Goal: Use online tool/utility: Utilize a website feature to perform a specific function

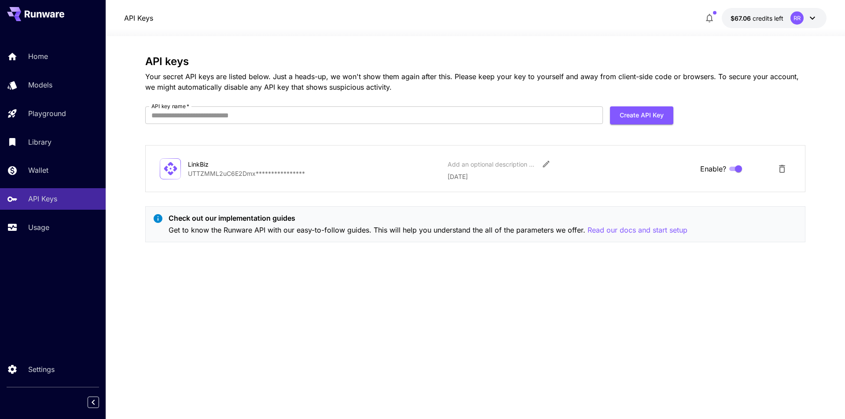
click at [181, 169] on div "**********" at bounding box center [475, 168] width 631 height 25
click at [675, 156] on div "Add an optional description or comment" at bounding box center [571, 164] width 246 height 16
click at [161, 115] on input "API key name   *" at bounding box center [374, 115] width 458 height 18
click at [314, 136] on div "**********" at bounding box center [475, 152] width 660 height 194
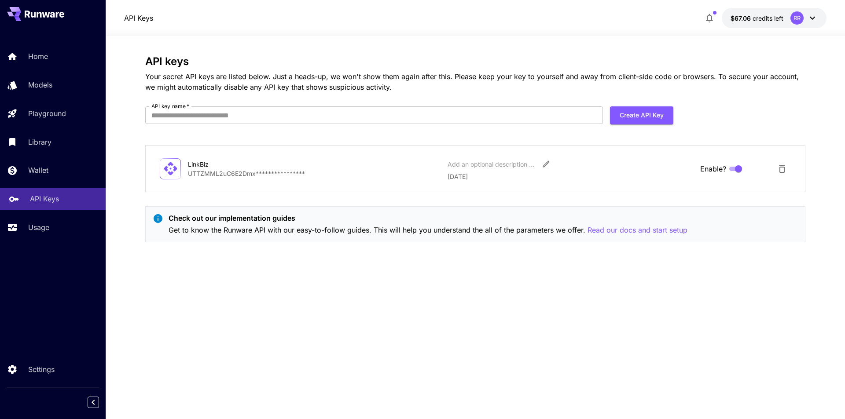
click at [51, 203] on p "API Keys" at bounding box center [44, 199] width 29 height 11
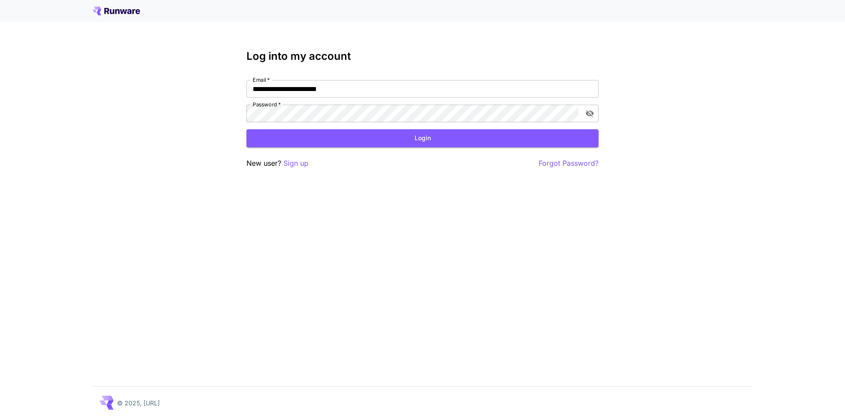
click at [548, 146] on button "Login" at bounding box center [422, 138] width 352 height 18
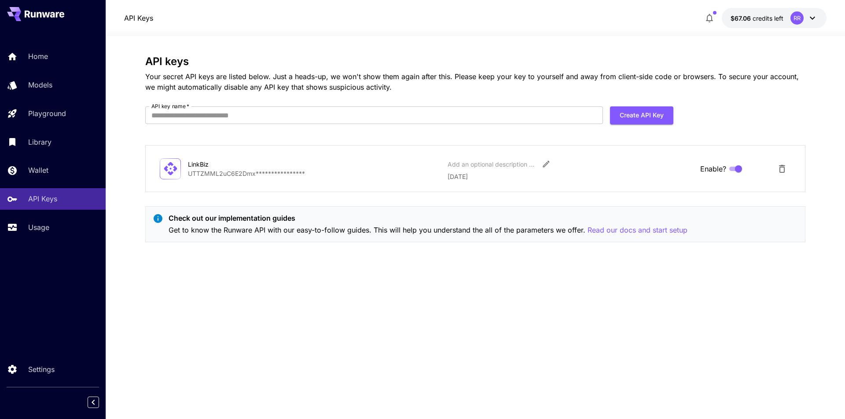
click at [258, 162] on div "LinkBiz" at bounding box center [232, 164] width 88 height 9
click at [172, 170] on icon at bounding box center [170, 168] width 15 height 15
click at [225, 173] on p "**********" at bounding box center [314, 173] width 253 height 9
click at [240, 177] on p "**********" at bounding box center [314, 173] width 253 height 9
click at [54, 93] on link "Models" at bounding box center [53, 85] width 106 height 22
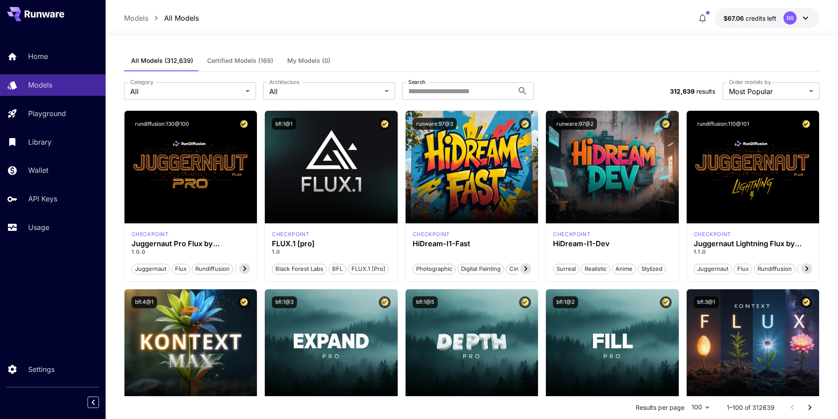
click at [309, 61] on span "My Models (0)" at bounding box center [308, 61] width 43 height 8
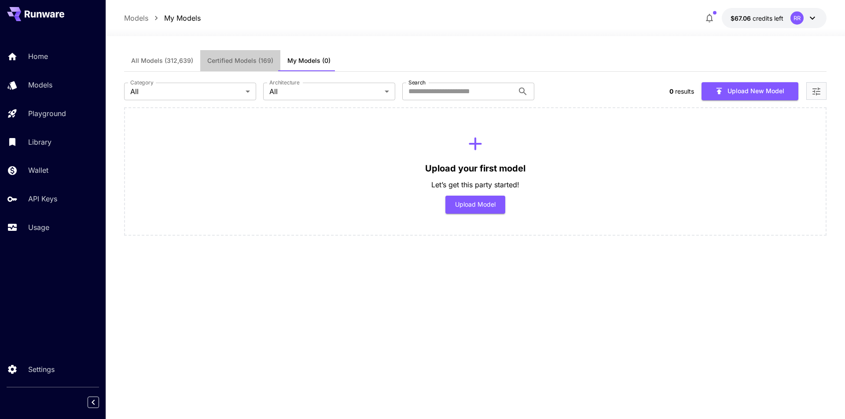
click at [221, 57] on span "Certified Models (169)" at bounding box center [240, 61] width 66 height 8
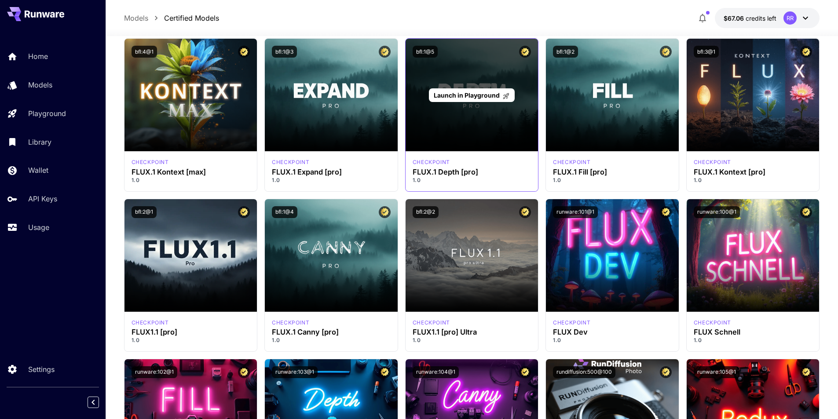
scroll to position [220, 0]
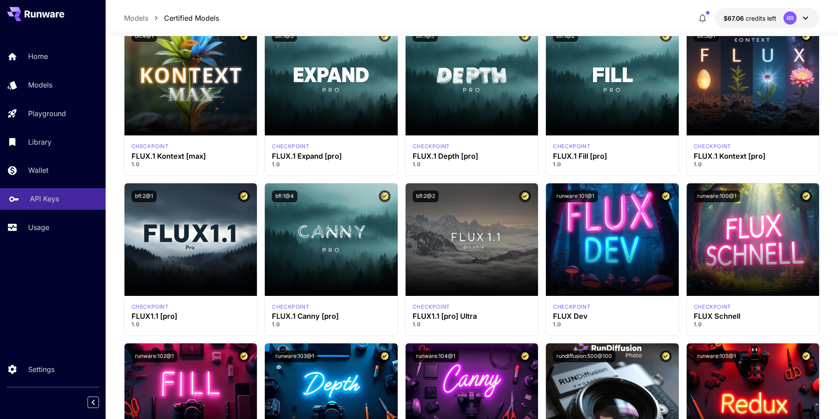
click at [59, 202] on div "API Keys" at bounding box center [64, 199] width 69 height 11
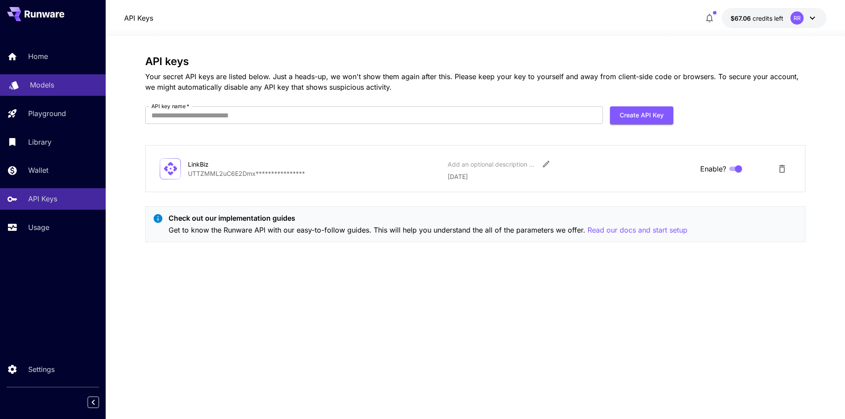
click at [61, 86] on div "Models" at bounding box center [64, 85] width 69 height 11
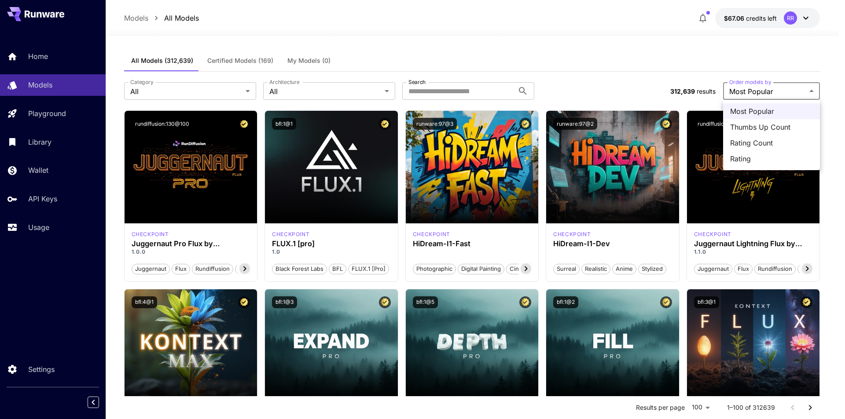
click at [776, 84] on div at bounding box center [422, 209] width 845 height 419
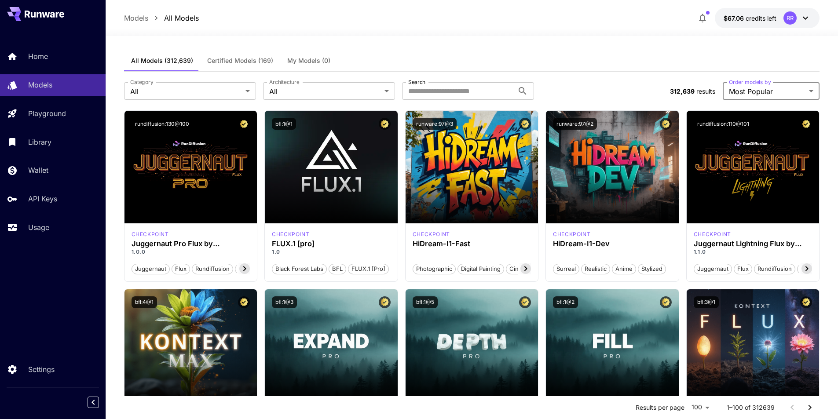
click at [204, 53] on button "Certified Models (169)" at bounding box center [240, 60] width 80 height 21
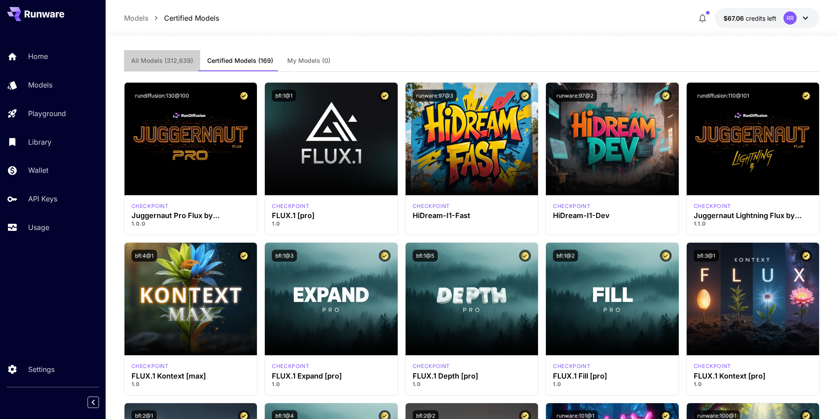
click at [172, 66] on button "All Models (312,639)" at bounding box center [162, 60] width 76 height 21
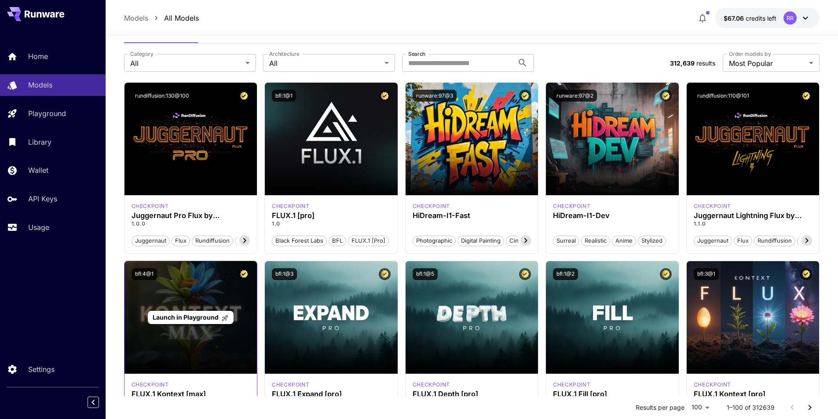
scroll to position [44, 0]
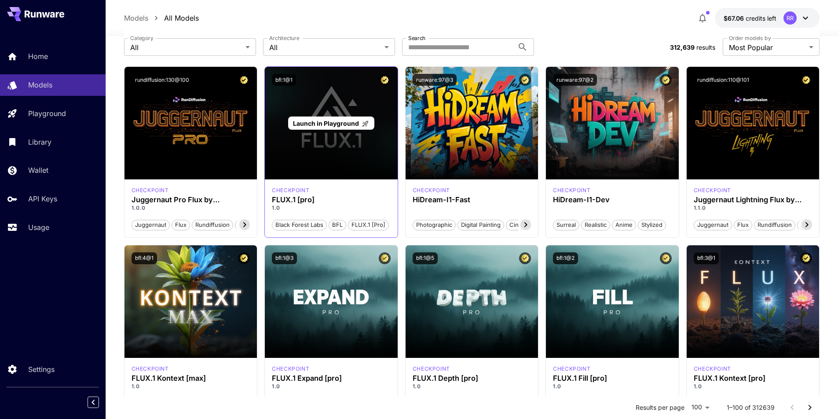
click at [358, 141] on div "Launch in Playground" at bounding box center [331, 123] width 133 height 113
click at [331, 123] on span "Launch in Playground" at bounding box center [326, 123] width 66 height 7
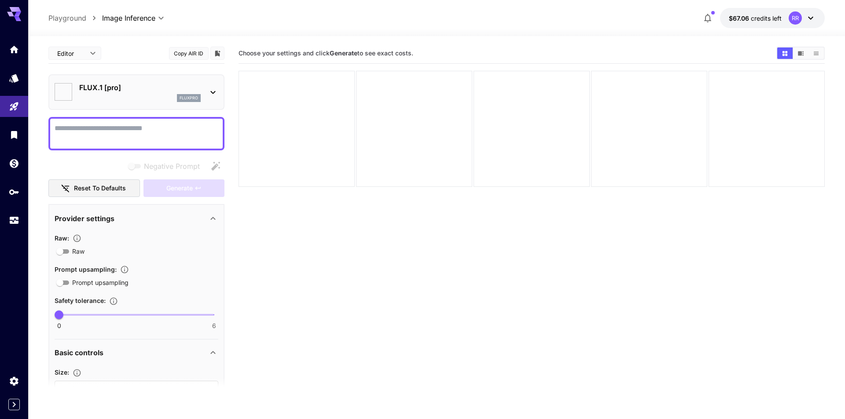
type input "**"
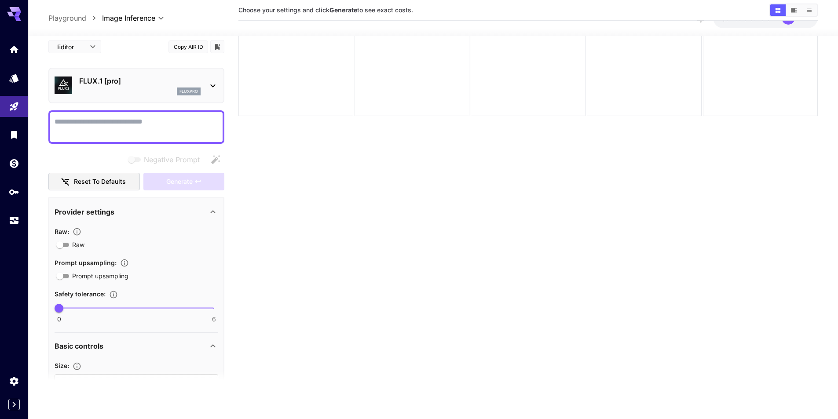
click at [209, 85] on icon at bounding box center [213, 86] width 11 height 11
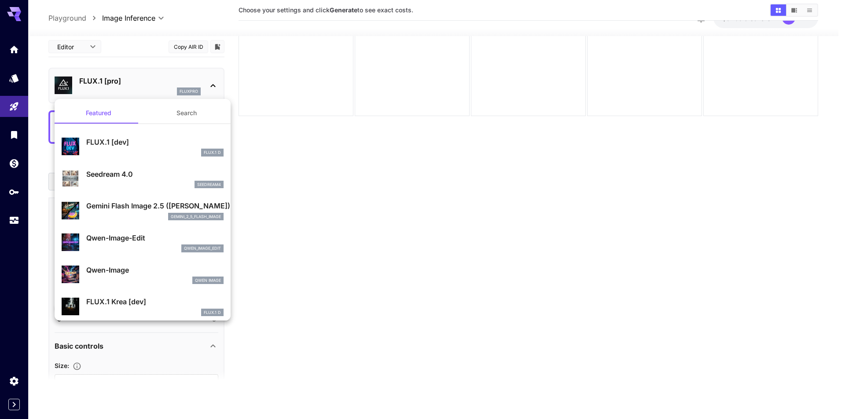
click at [223, 82] on div at bounding box center [422, 209] width 845 height 419
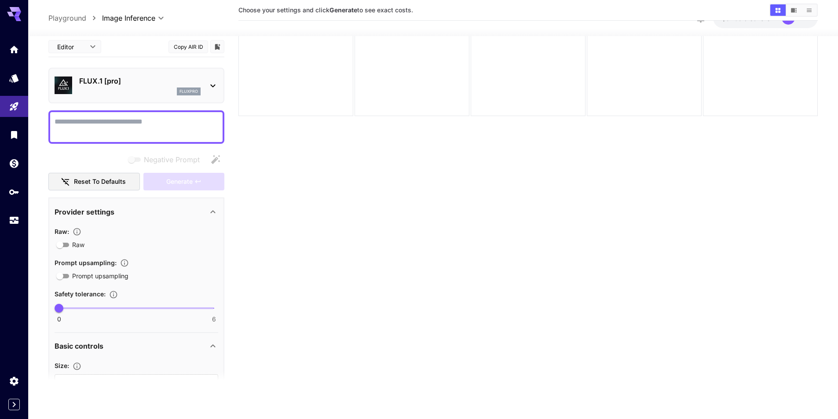
click at [209, 85] on icon at bounding box center [213, 86] width 11 height 11
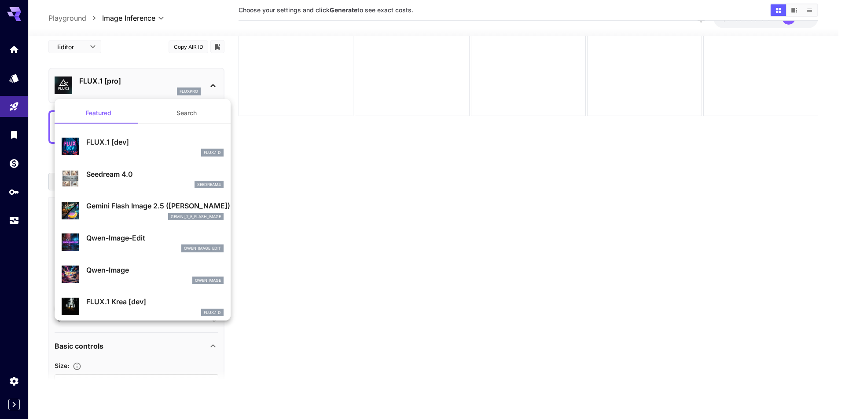
click at [209, 83] on div at bounding box center [422, 209] width 845 height 419
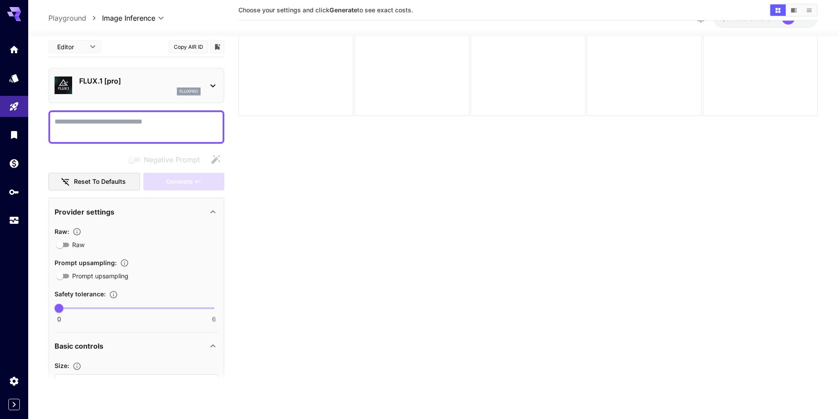
click at [188, 48] on button "Copy AIR ID" at bounding box center [189, 46] width 40 height 13
drag, startPoint x: 62, startPoint y: 20, endPoint x: 58, endPoint y: 19, distance: 4.4
click at [62, 19] on p "Playground" at bounding box center [67, 18] width 38 height 11
click at [64, 21] on p "Playground" at bounding box center [67, 18] width 38 height 11
click at [62, 22] on p "Playground" at bounding box center [67, 18] width 38 height 11
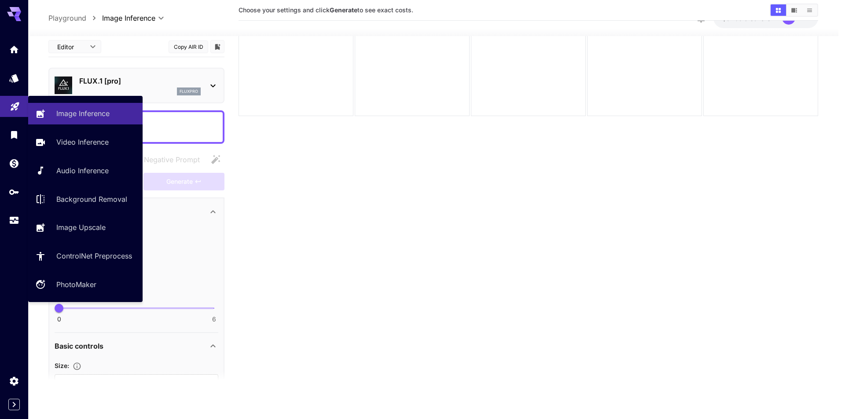
click at [6, 110] on link at bounding box center [14, 107] width 28 height 22
click at [28, 109] on link "Image Inference" at bounding box center [85, 114] width 114 height 22
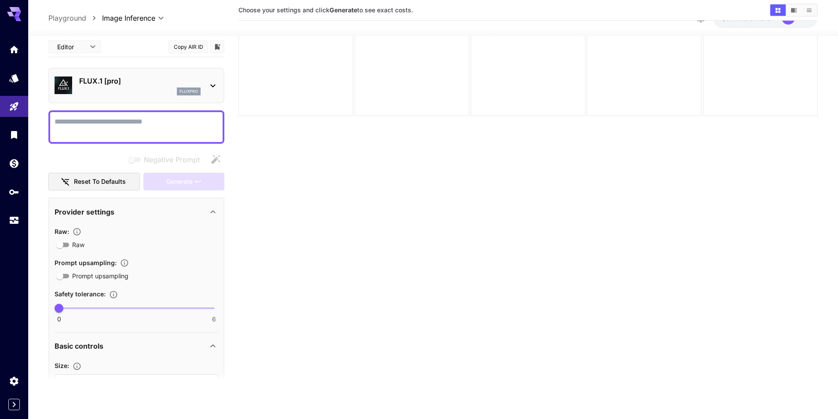
click at [9, 11] on icon at bounding box center [14, 14] width 14 height 14
click at [8, 13] on icon at bounding box center [14, 11] width 14 height 9
click at [9, 13] on icon at bounding box center [14, 11] width 14 height 9
drag, startPoint x: 442, startPoint y: 237, endPoint x: 364, endPoint y: 238, distance: 78.8
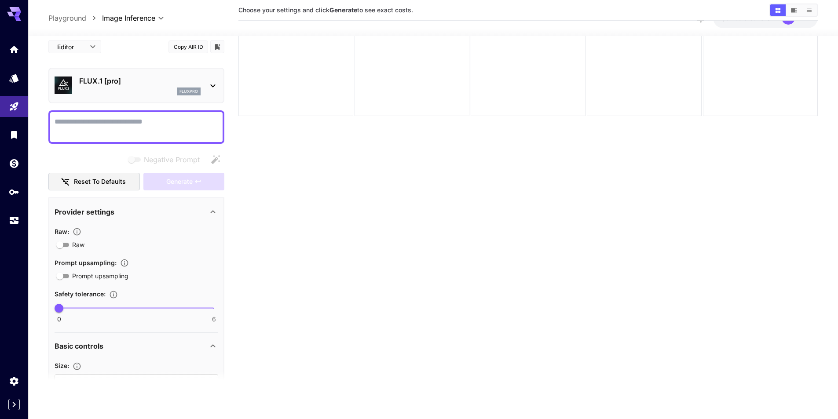
click at [439, 237] on section "Choose your settings and click Generate to see exact costs." at bounding box center [529, 183] width 580 height 419
click at [10, 191] on icon "API Keys" at bounding box center [15, 189] width 11 height 11
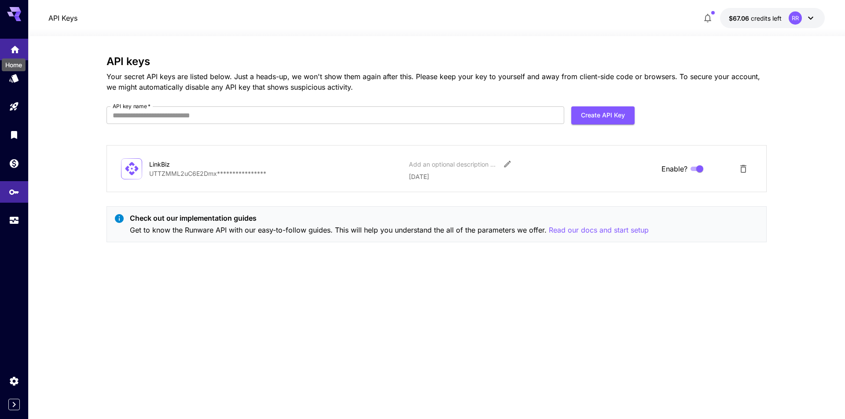
click at [17, 50] on icon "Home" at bounding box center [15, 46] width 9 height 7
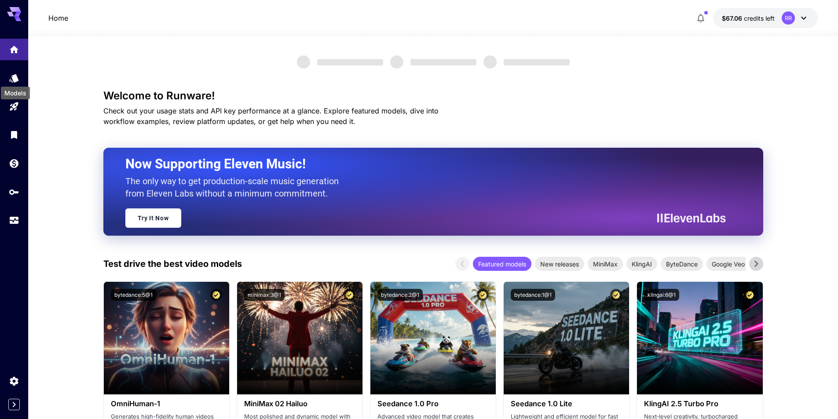
click at [14, 81] on div "Models" at bounding box center [15, 91] width 31 height 20
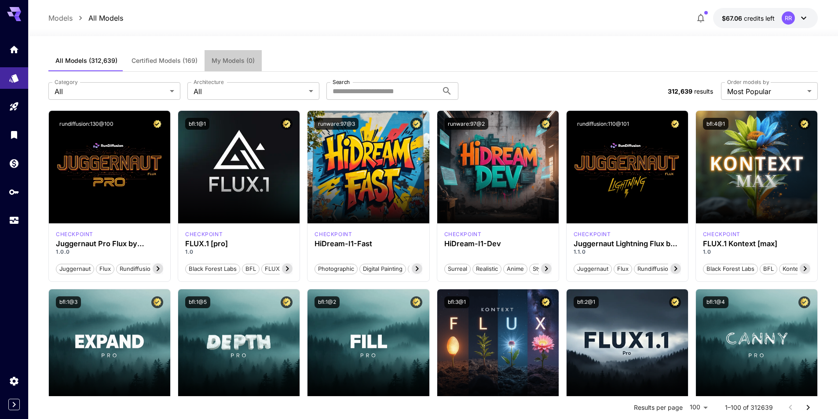
click at [223, 63] on span "My Models (0)" at bounding box center [233, 61] width 43 height 8
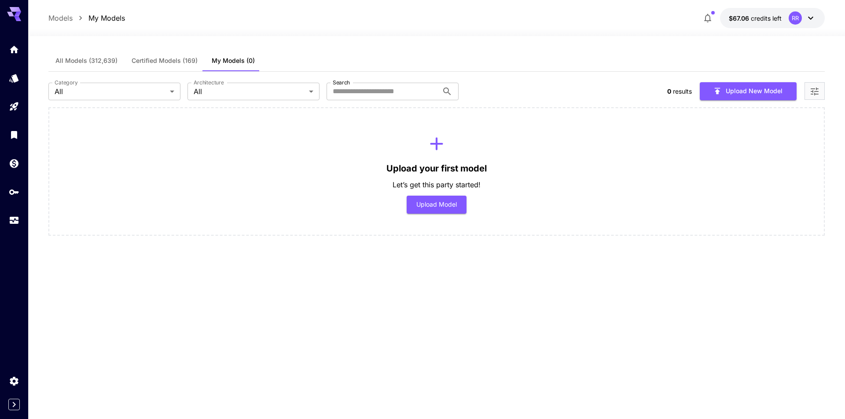
click at [66, 56] on button "All Models (312,639)" at bounding box center [86, 60] width 76 height 21
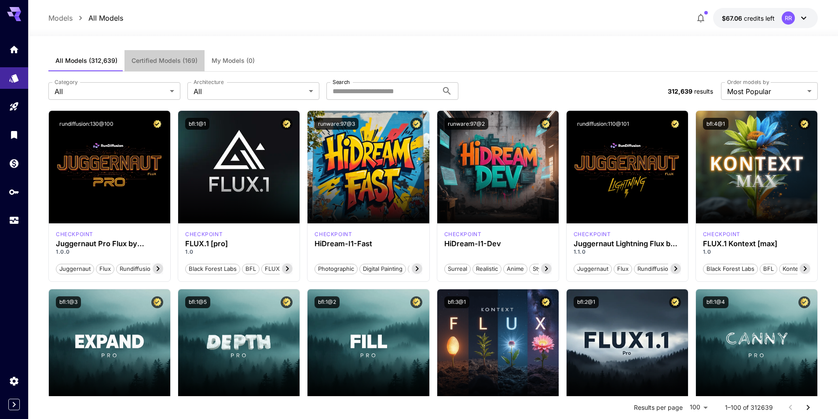
click at [168, 54] on button "Certified Models (169)" at bounding box center [165, 60] width 80 height 21
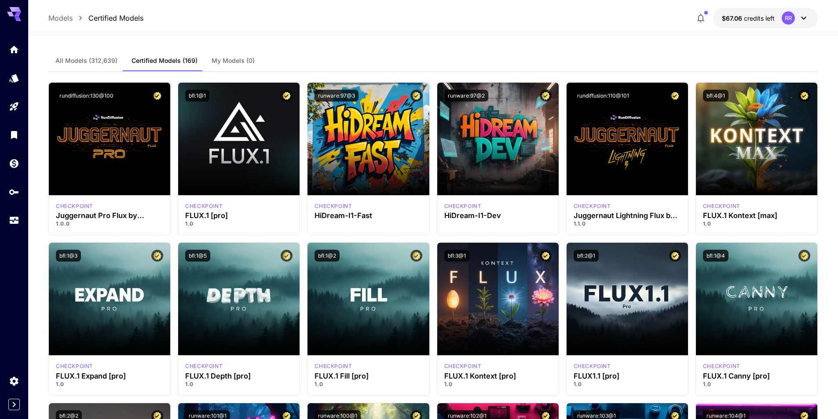
click at [81, 68] on button "All Models (312,639)" at bounding box center [86, 60] width 76 height 21
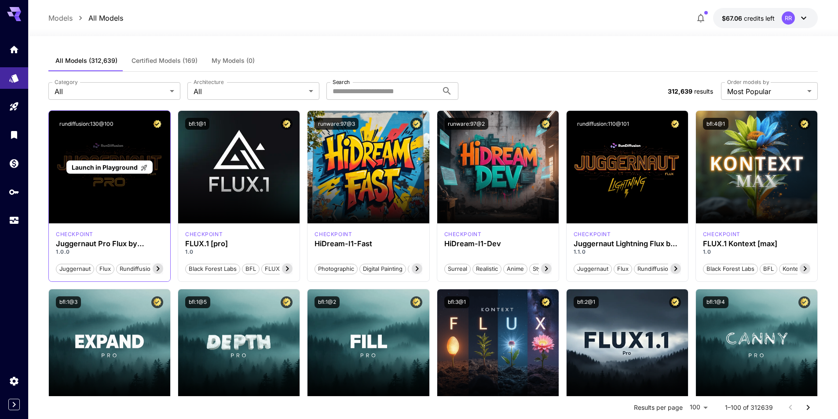
click at [153, 184] on div "Launch in Playground" at bounding box center [109, 167] width 121 height 113
click at [105, 162] on div "Launch in Playground" at bounding box center [109, 168] width 86 height 14
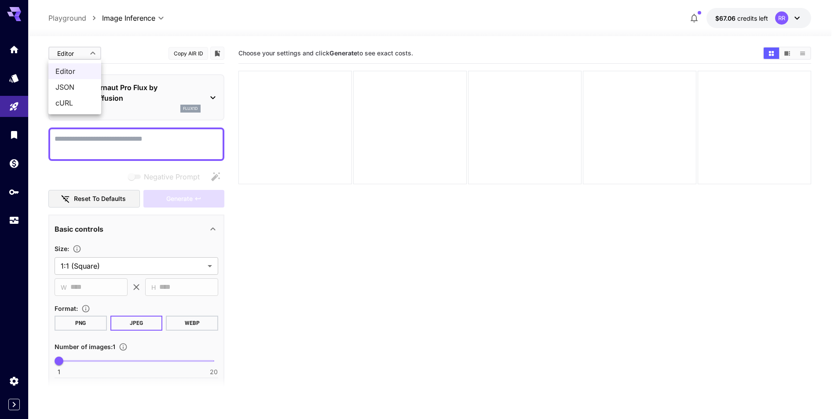
click at [79, 56] on body "**********" at bounding box center [419, 244] width 838 height 489
click at [80, 55] on div at bounding box center [422, 209] width 845 height 419
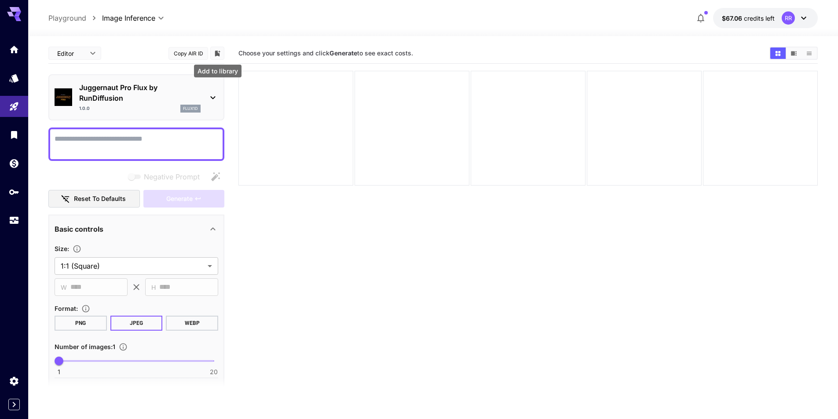
click at [215, 57] on button "Add to library" at bounding box center [217, 53] width 8 height 11
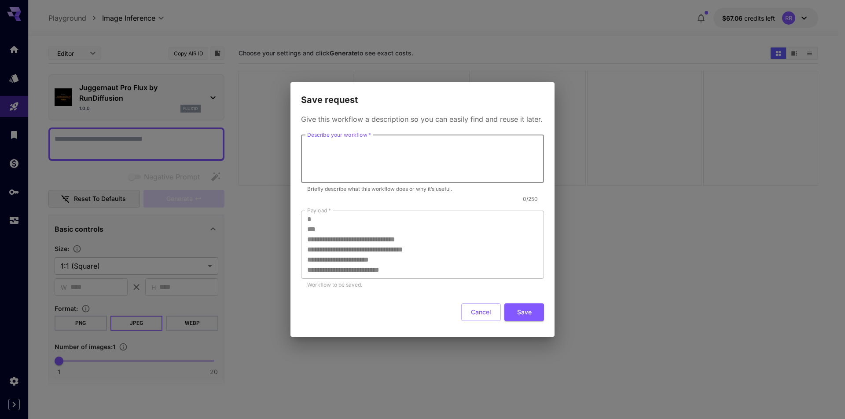
click at [335, 151] on textarea "Describe your workflow   *" at bounding box center [422, 159] width 231 height 40
click at [478, 307] on button "Cancel" at bounding box center [481, 313] width 40 height 18
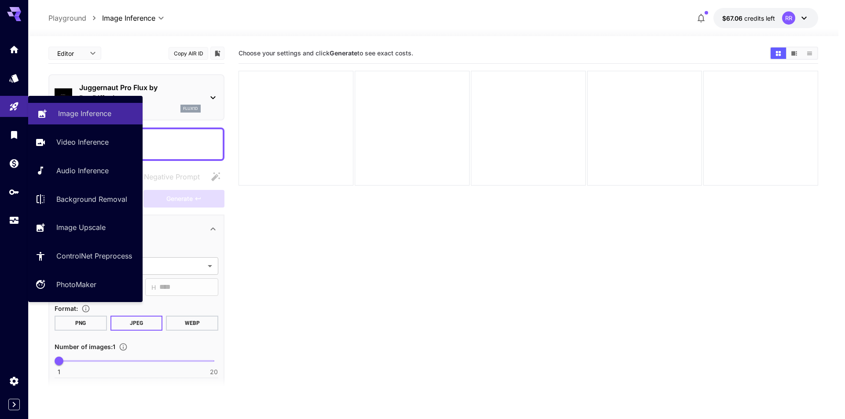
click at [90, 114] on p "Image Inference" at bounding box center [84, 113] width 53 height 11
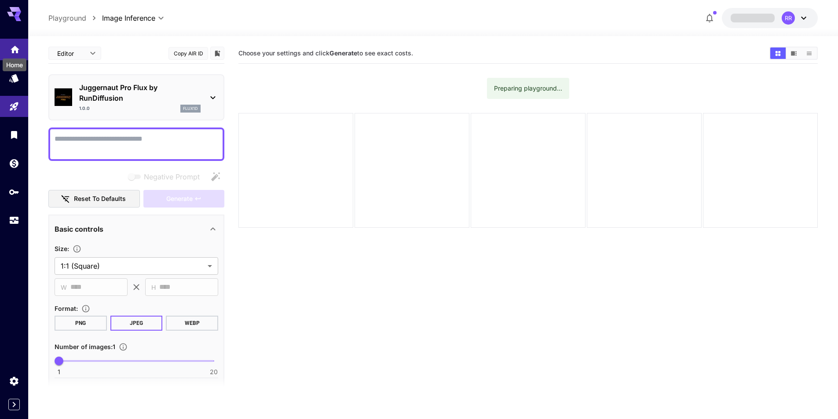
click at [16, 48] on icon "Home" at bounding box center [15, 46] width 9 height 7
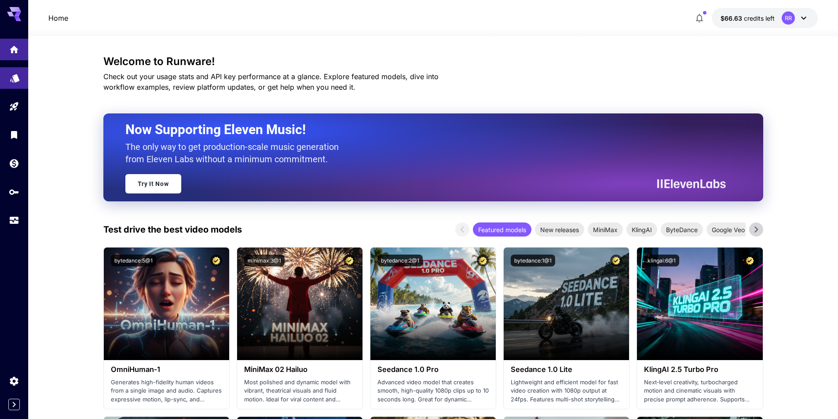
click at [26, 82] on link at bounding box center [14, 78] width 28 height 22
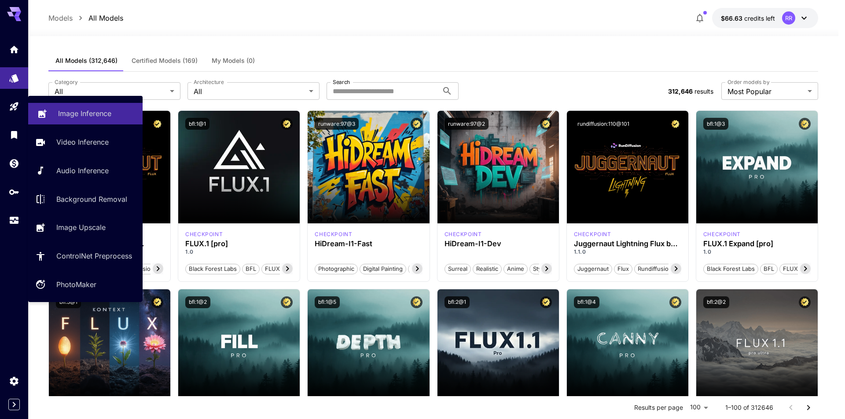
click at [80, 115] on p "Image Inference" at bounding box center [84, 113] width 53 height 11
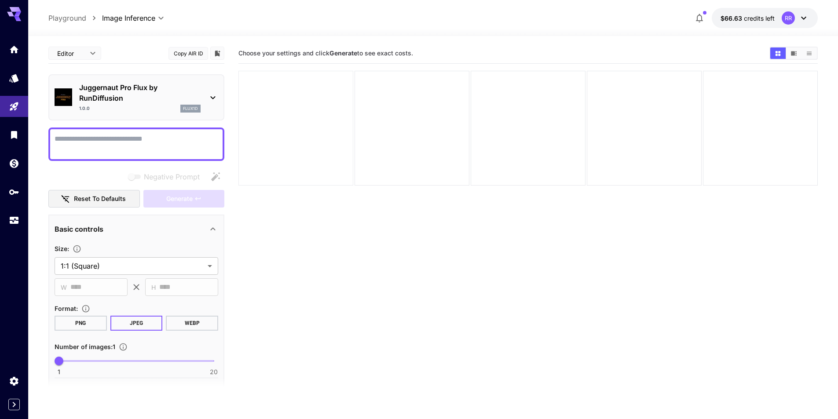
click at [330, 173] on div at bounding box center [296, 128] width 115 height 115
click at [151, 88] on p "Juggernaut Pro Flux by RunDiffusion" at bounding box center [139, 92] width 121 height 21
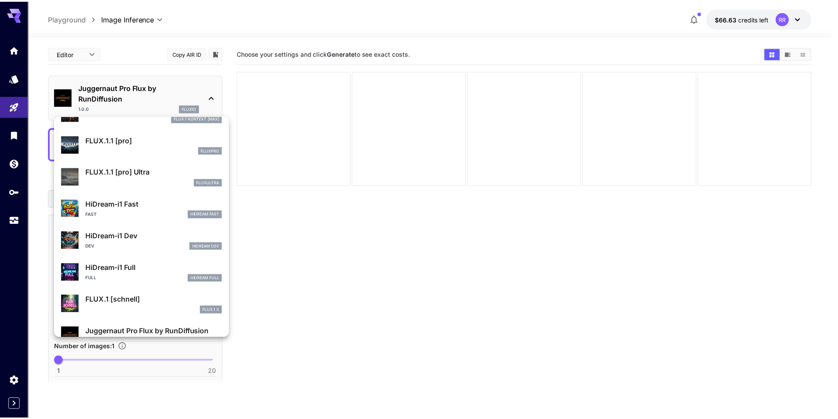
scroll to position [712, 0]
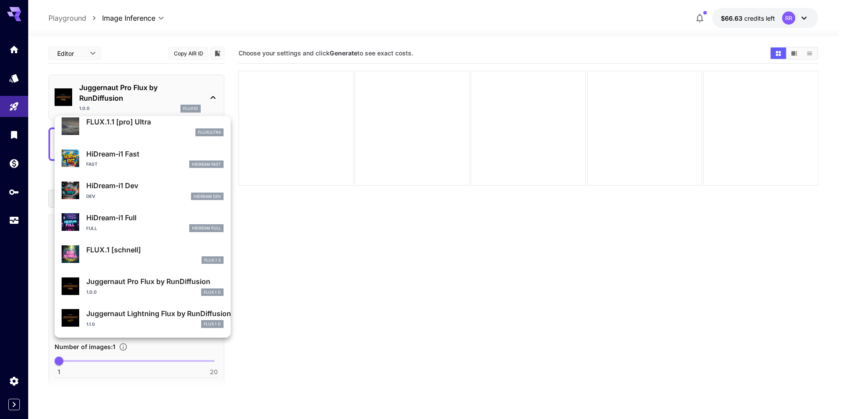
click at [219, 99] on div at bounding box center [422, 209] width 845 height 419
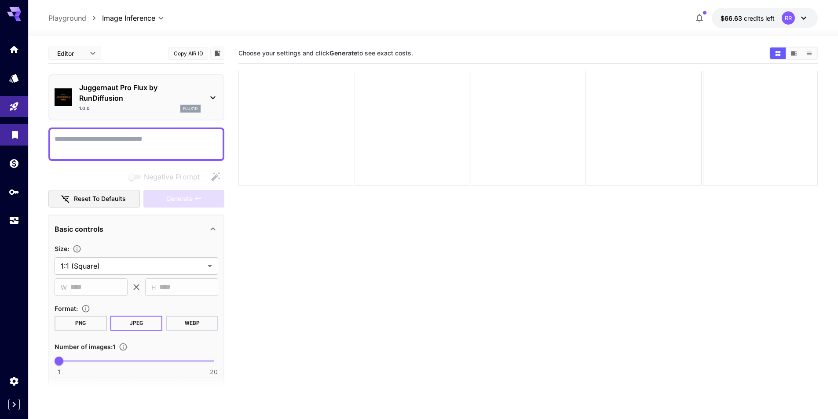
click at [10, 140] on body "**********" at bounding box center [419, 244] width 838 height 489
click at [17, 134] on icon "Library" at bounding box center [15, 133] width 6 height 8
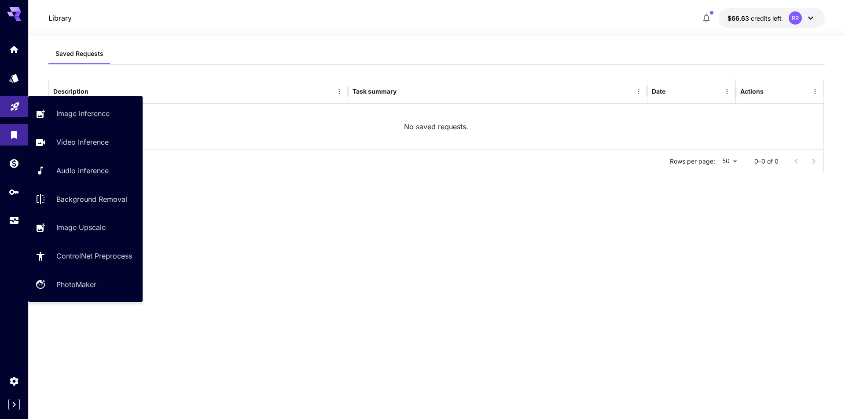
click at [5, 108] on link at bounding box center [14, 107] width 28 height 22
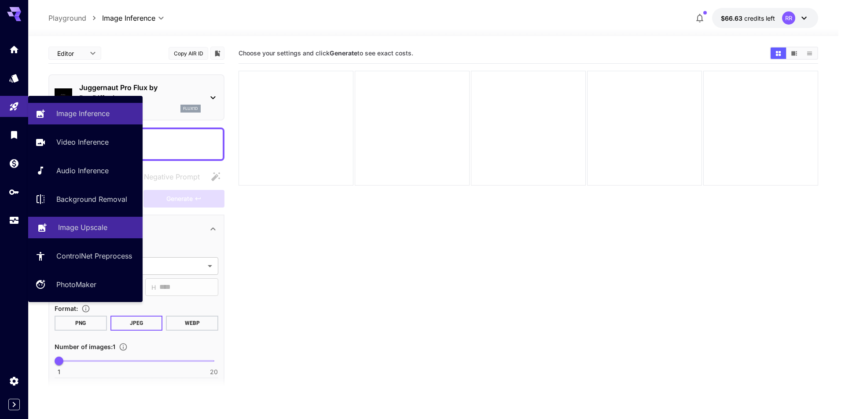
click at [102, 228] on p "Image Upscale" at bounding box center [82, 227] width 49 height 11
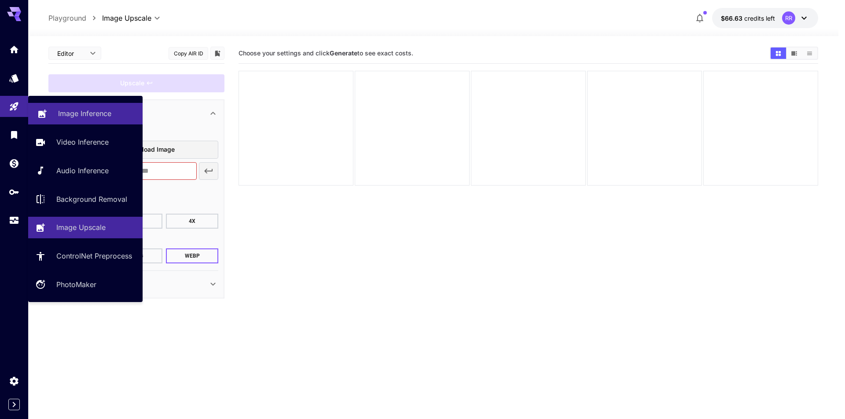
click at [62, 112] on p "Image Inference" at bounding box center [84, 113] width 53 height 11
type input "**********"
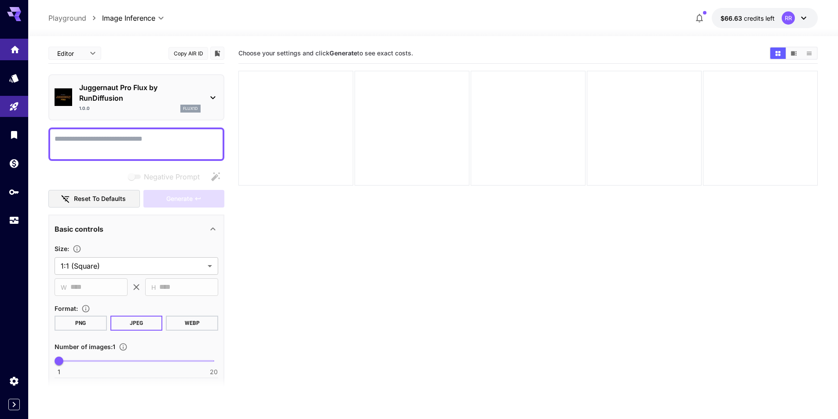
click at [15, 55] on link at bounding box center [14, 50] width 28 height 22
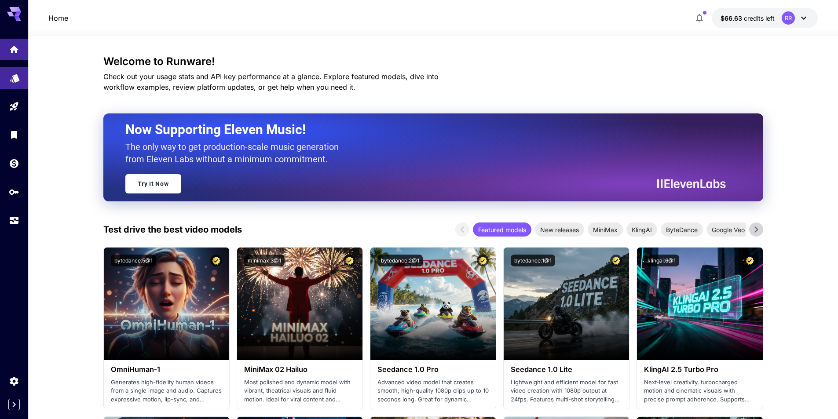
click at [19, 70] on link at bounding box center [14, 78] width 28 height 22
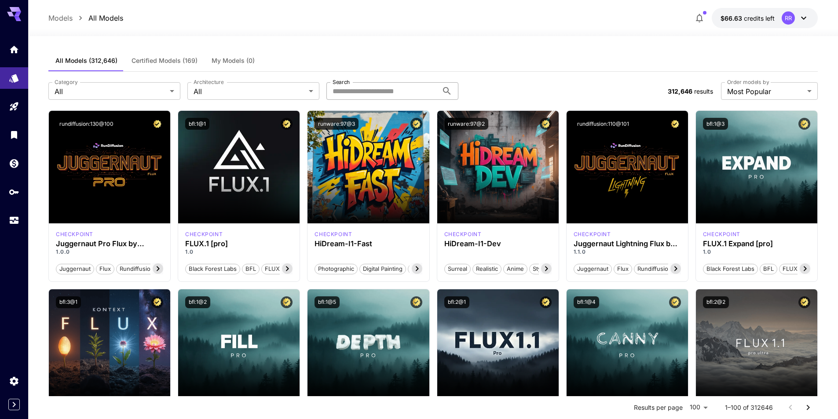
click at [409, 96] on input "Search" at bounding box center [383, 91] width 112 height 18
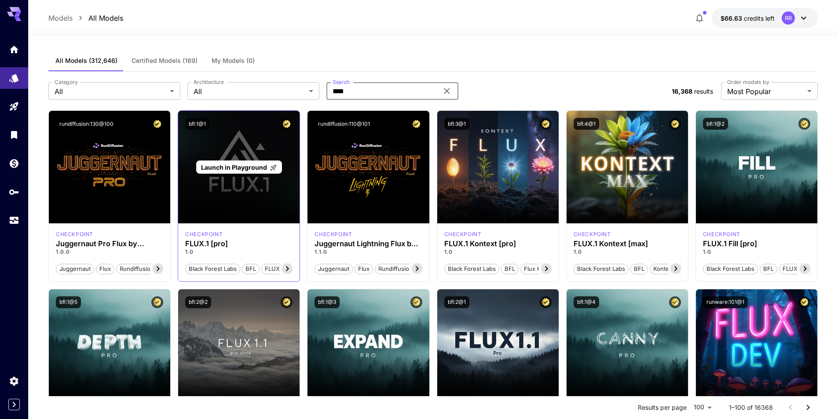
type input "****"
click at [272, 198] on div "Launch in Playground" at bounding box center [238, 167] width 121 height 113
click at [270, 170] on icon at bounding box center [273, 167] width 7 height 7
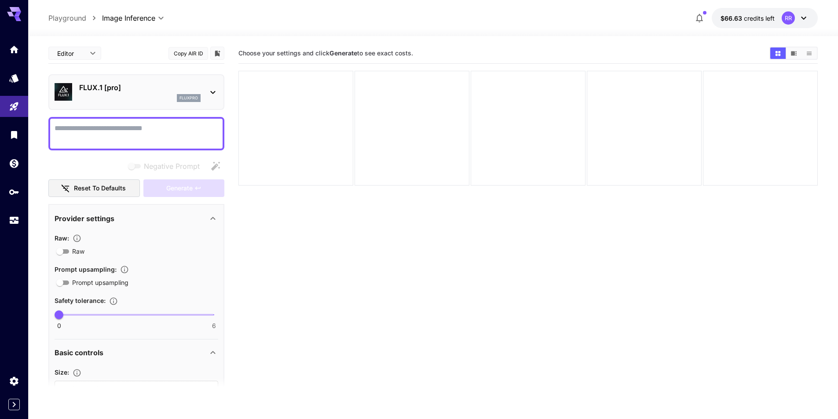
click at [133, 89] on p "FLUX.1 [pro]" at bounding box center [139, 87] width 121 height 11
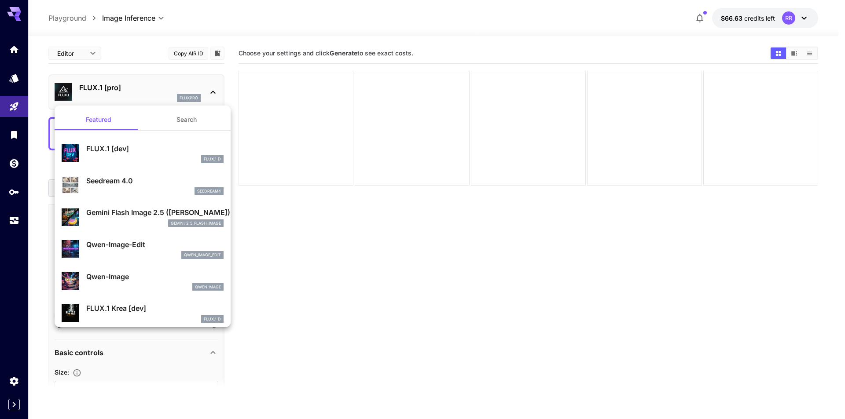
click at [185, 322] on div "FLUX.1 D" at bounding box center [154, 320] width 137 height 8
type input "**"
type input "***"
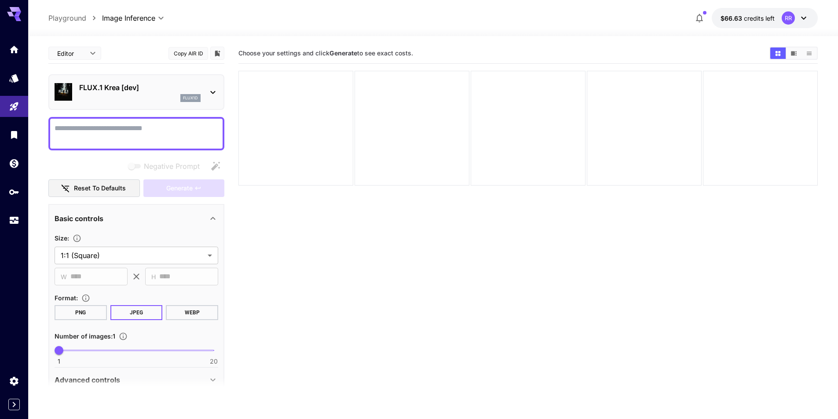
click at [146, 138] on textarea "Negative Prompt" at bounding box center [137, 133] width 164 height 21
click at [198, 54] on button "Copy AIR ID" at bounding box center [189, 53] width 40 height 13
